Goal: Communication & Community: Ask a question

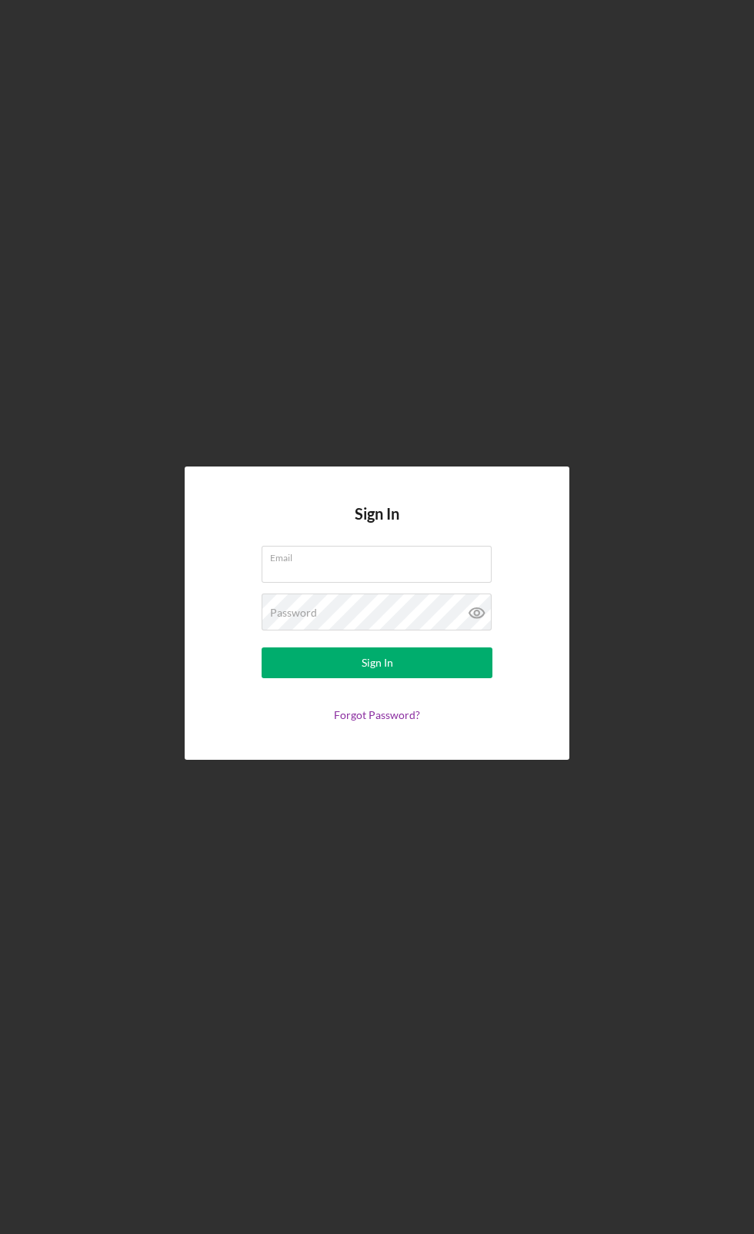
type input "[EMAIL_ADDRESS][DOMAIN_NAME]"
click at [380, 678] on div "Sign In" at bounding box center [378, 662] width 32 height 31
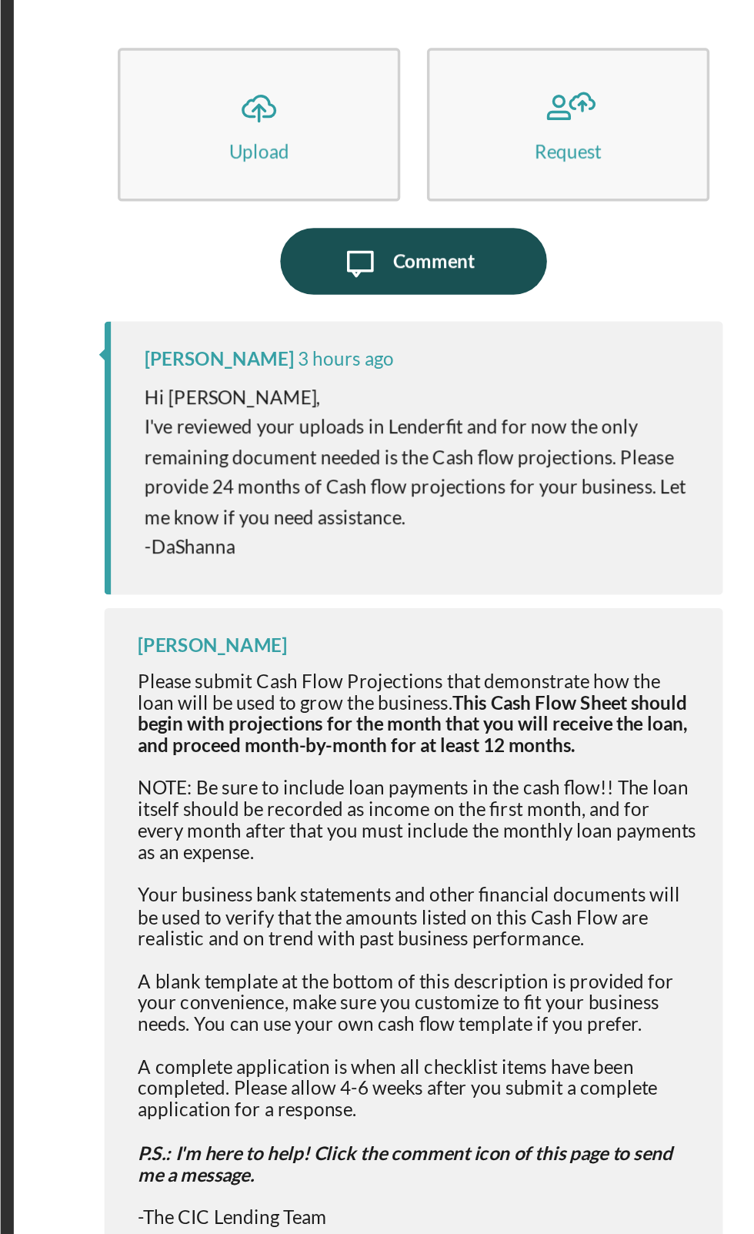
click at [517, 192] on div "Comment" at bounding box center [527, 200] width 47 height 38
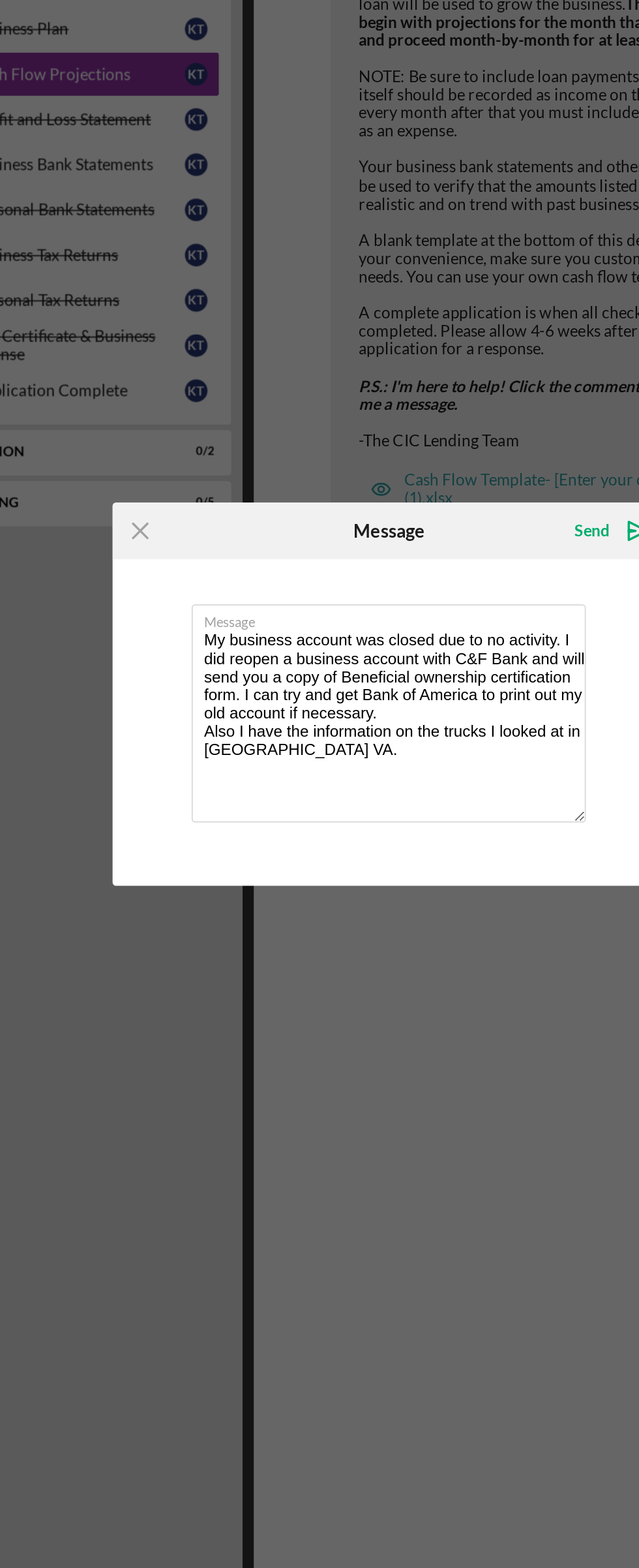
type textarea "My business account was closed due to no activity. I did reopen a business acco…"
click at [441, 426] on div "Icon/Menu Close Message Send Icon/icon-invite-send Message My business account …" at bounding box center [320, 784] width 639 height 1568
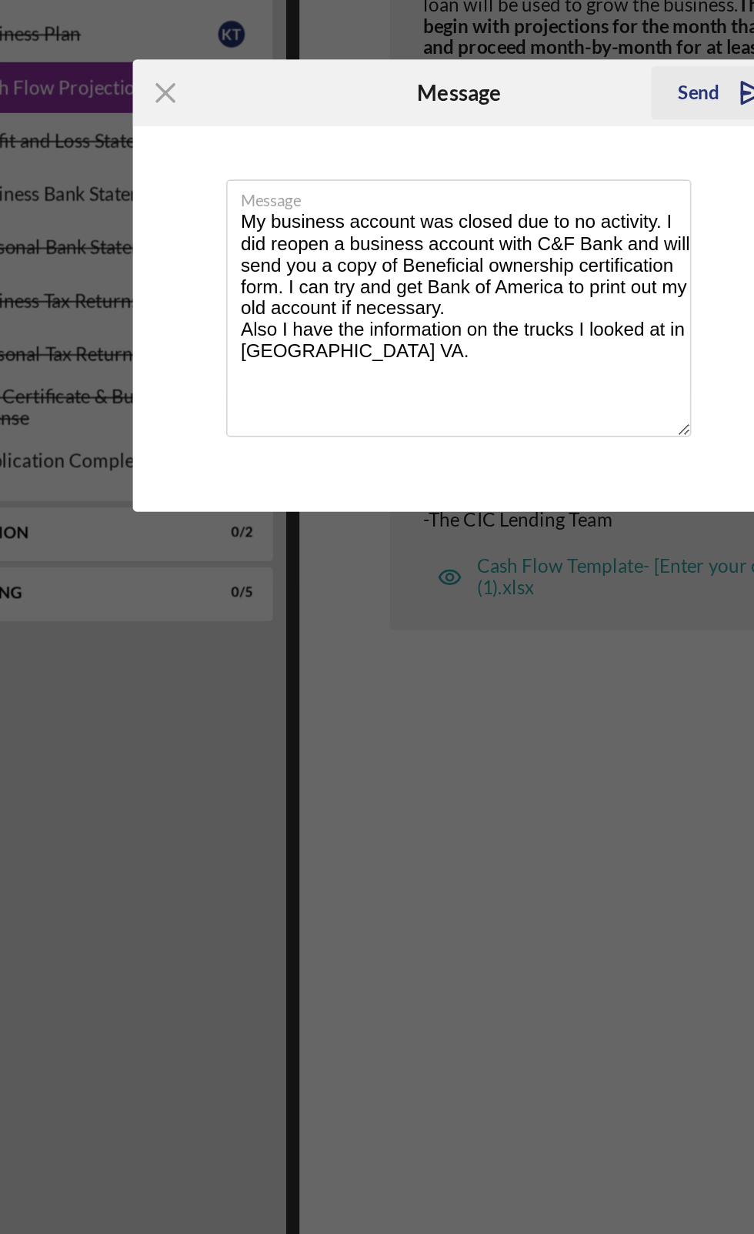
click at [516, 508] on div "Send" at bounding box center [515, 505] width 24 height 31
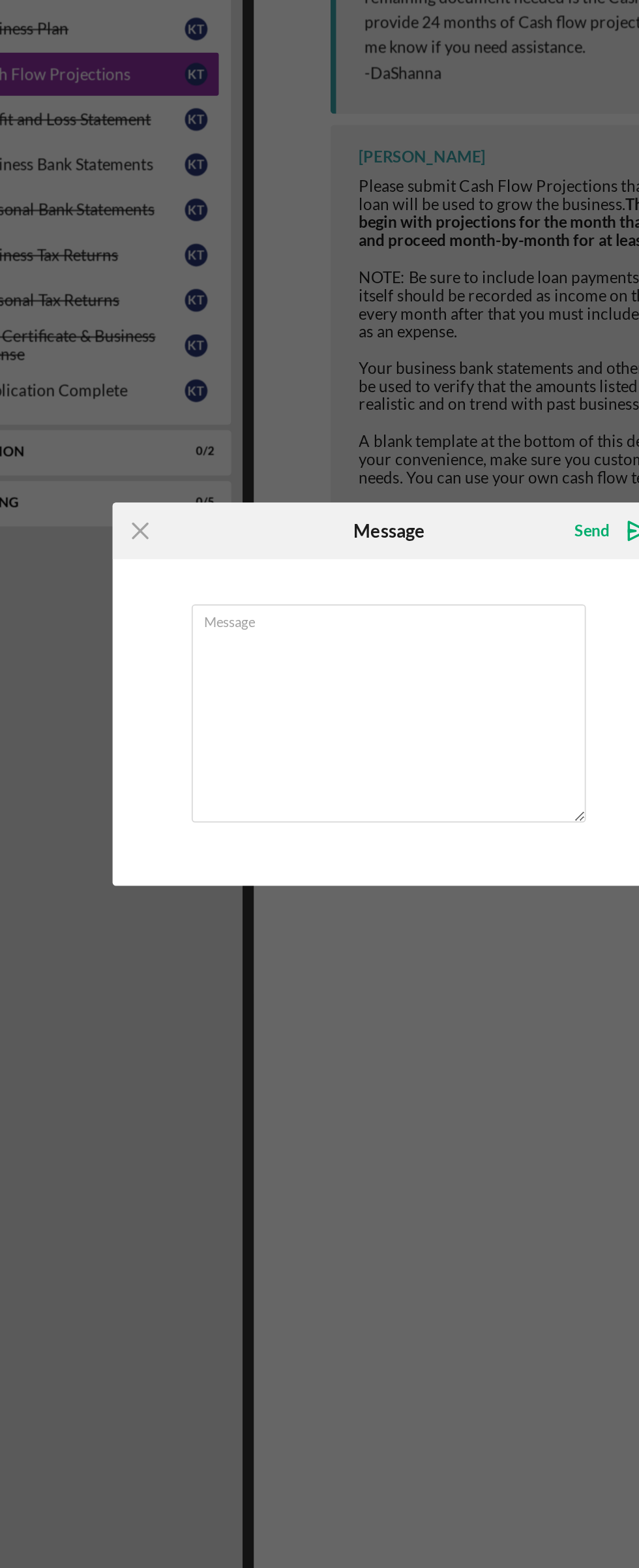
click at [175, 441] on div "Icon/Menu Close Message Send Icon/icon-invite-send Message Cancel Send Icon/ico…" at bounding box center [320, 784] width 639 height 1568
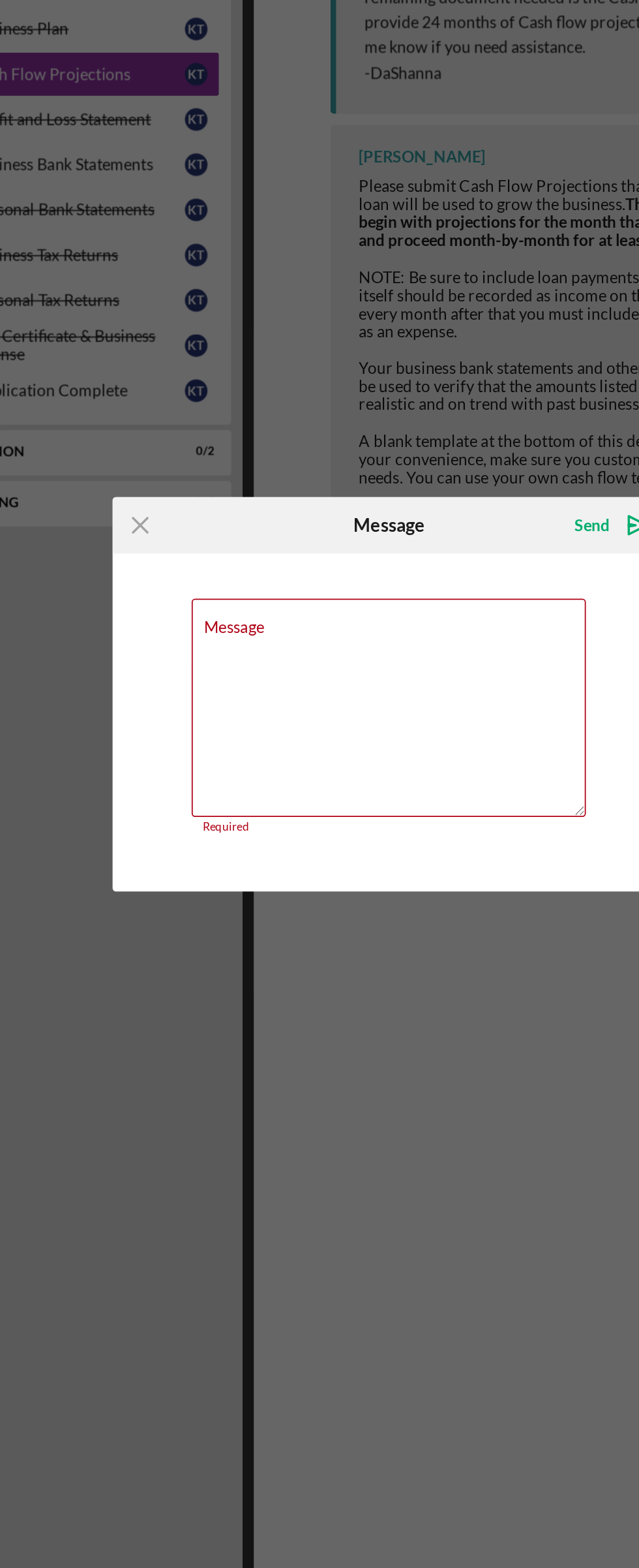
click at [181, 687] on div "Icon/Menu Close Message Send Icon/icon-invite-send Message Required Cancel Send…" at bounding box center [320, 784] width 639 height 1568
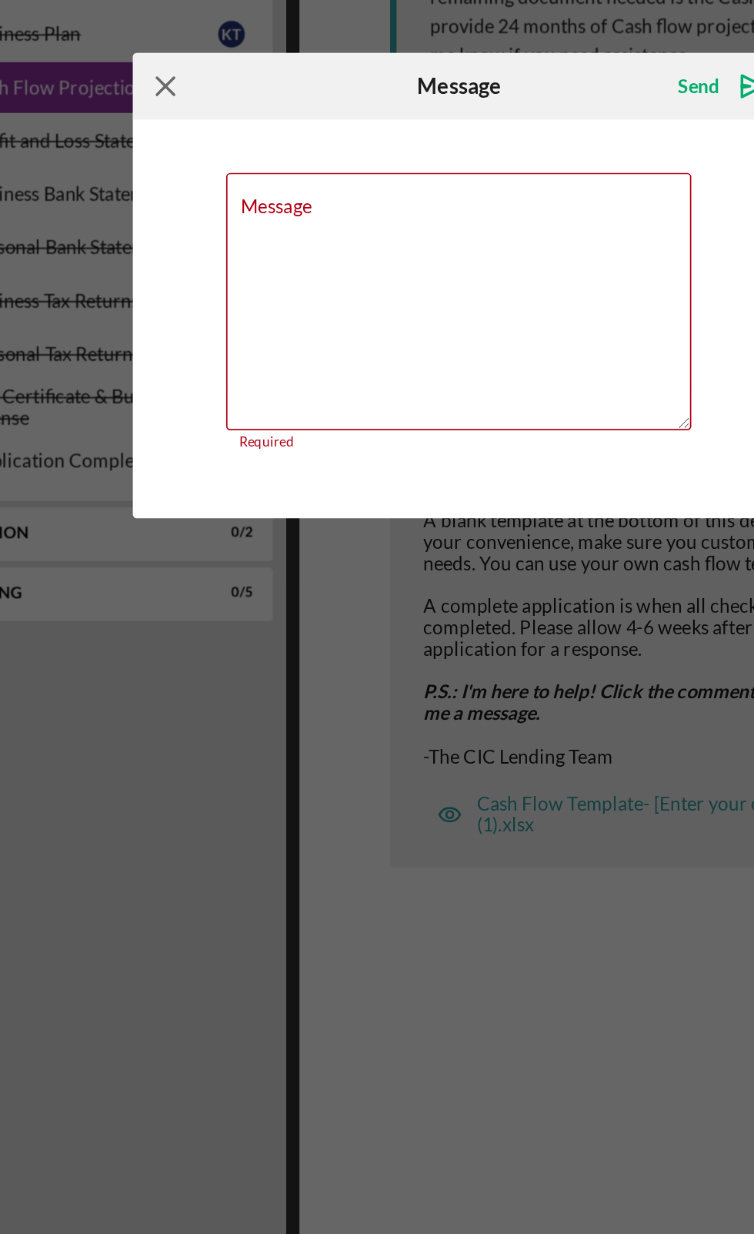
click at [199, 510] on icon "Icon/Menu Close" at bounding box center [208, 502] width 38 height 38
